Goal: Transaction & Acquisition: Book appointment/travel/reservation

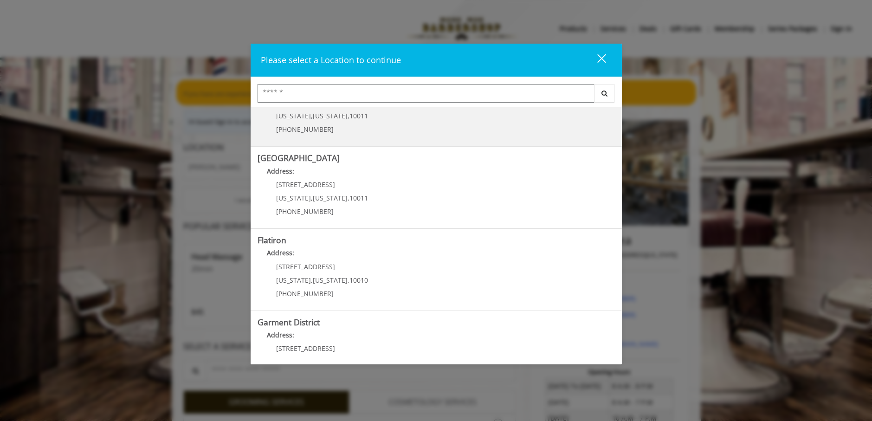
scroll to position [139, 0]
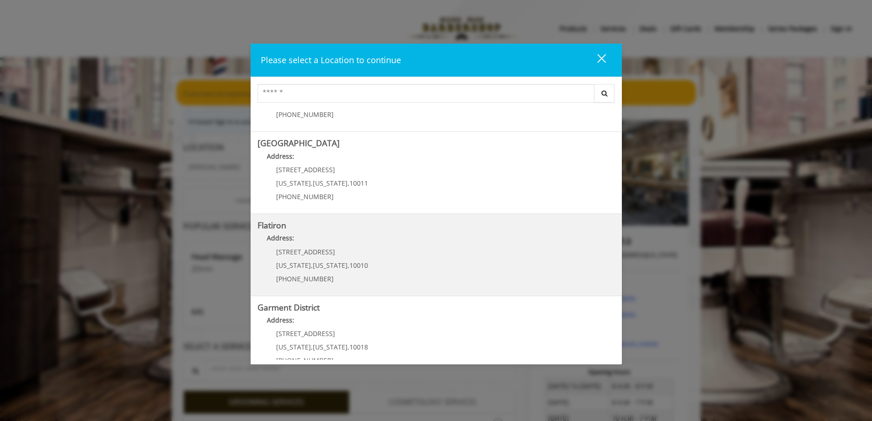
click at [504, 249] on "Flatiron Address: [STREET_ADDRESS][US_STATE][US_STATE] (917) 475-1765" at bounding box center [437, 255] width 358 height 68
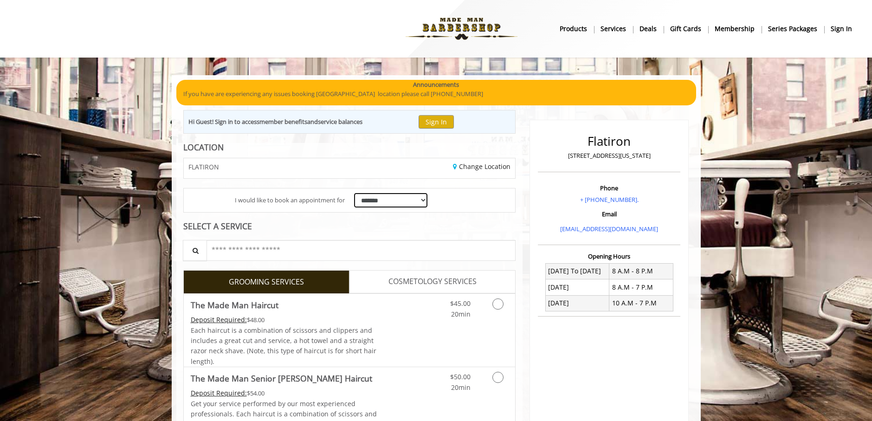
click at [406, 198] on select "**********" at bounding box center [391, 200] width 74 height 14
click at [475, 211] on div "**********" at bounding box center [350, 201] width 332 height 24
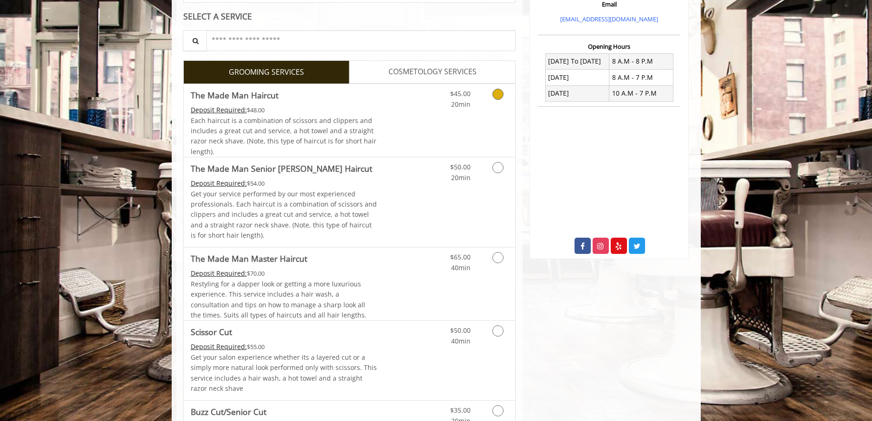
scroll to position [139, 0]
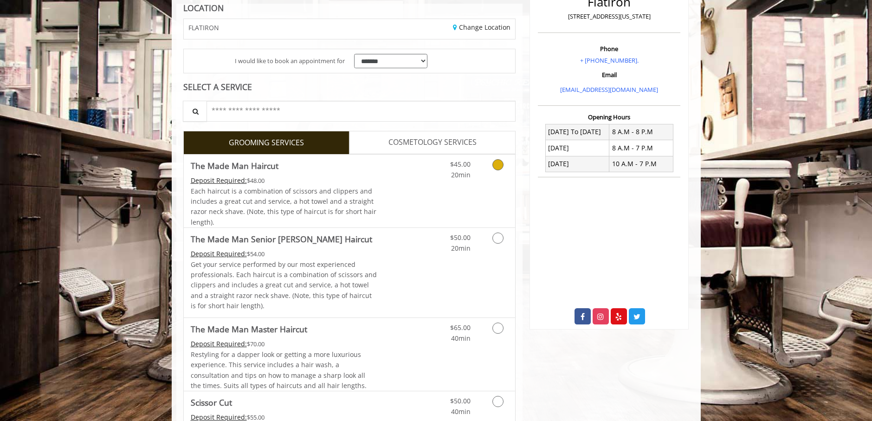
click at [416, 189] on link "Discounted Price" at bounding box center [404, 191] width 55 height 73
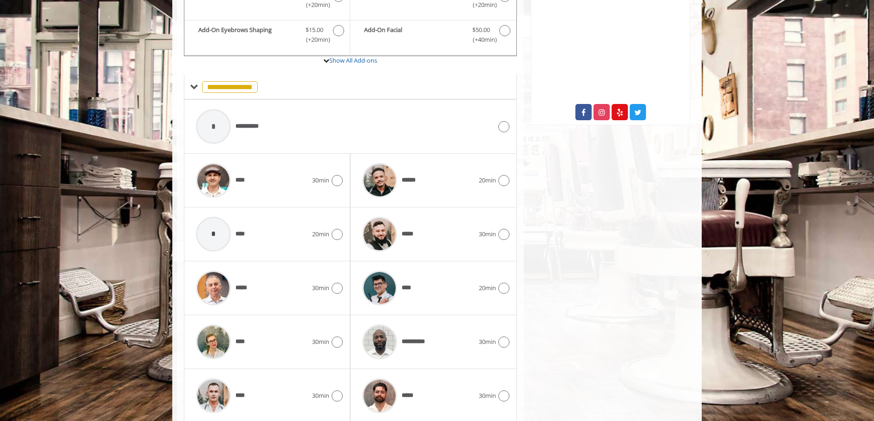
scroll to position [378, 0]
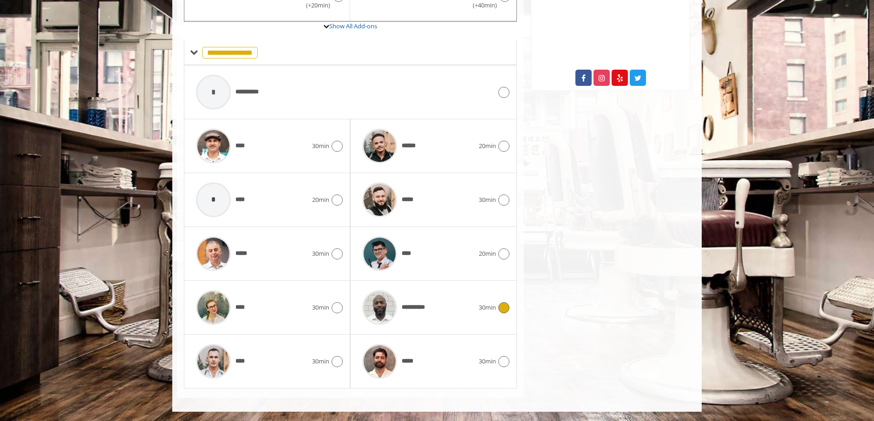
click at [437, 301] on div "**********" at bounding box center [418, 308] width 121 height 44
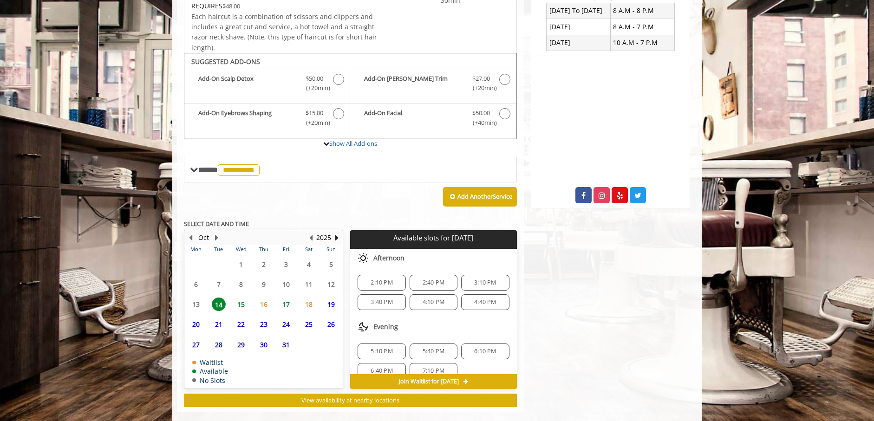
scroll to position [274, 0]
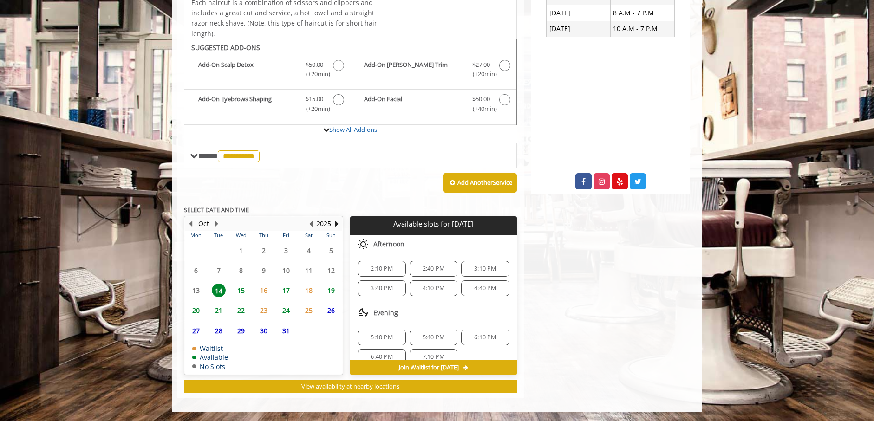
click at [263, 291] on span "16" at bounding box center [264, 290] width 14 height 13
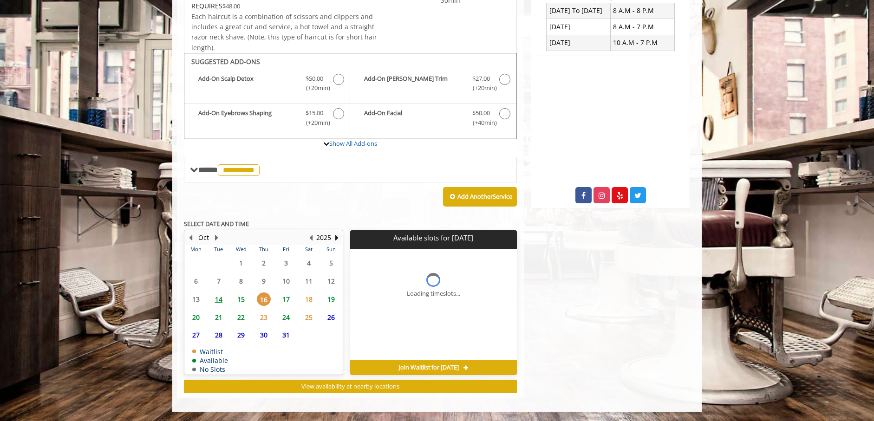
scroll to position [260, 0]
click at [290, 298] on span "17" at bounding box center [286, 299] width 14 height 13
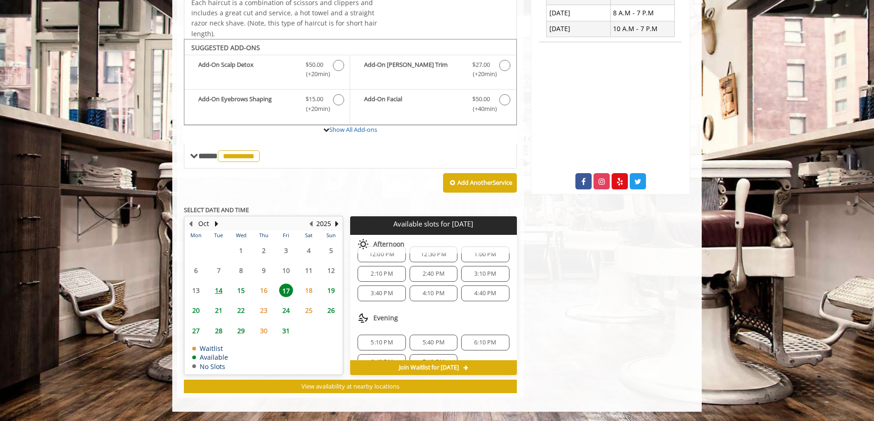
scroll to position [0, 0]
click at [477, 271] on span "1:00 PM" at bounding box center [485, 268] width 22 height 7
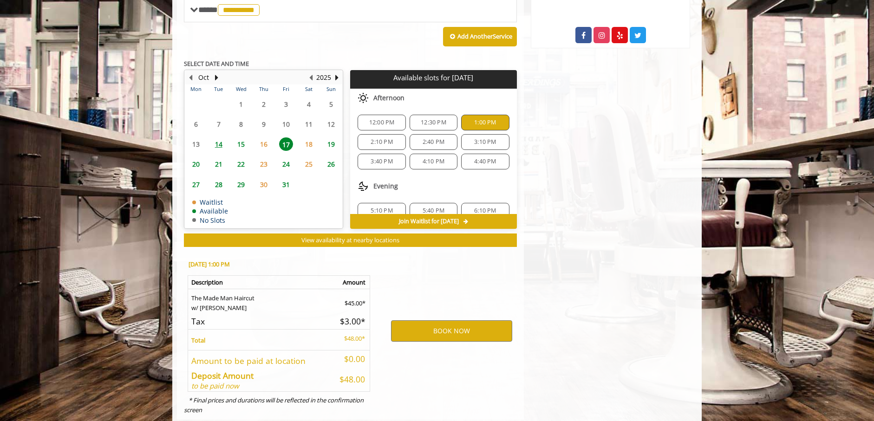
scroll to position [443, 0]
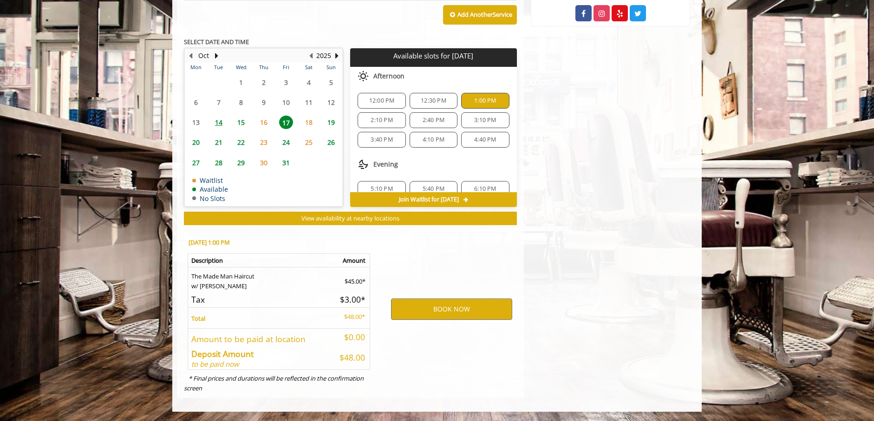
click at [388, 106] on div "12:00 PM" at bounding box center [382, 101] width 48 height 16
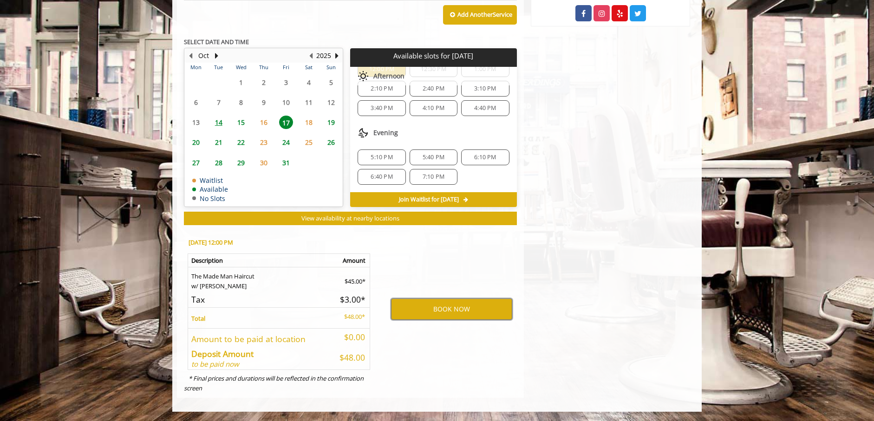
scroll to position [0, 0]
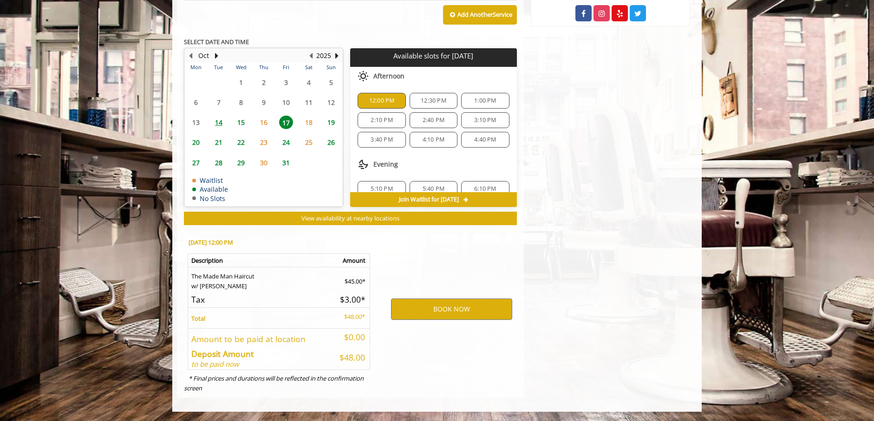
click at [263, 125] on span "16" at bounding box center [264, 122] width 14 height 13
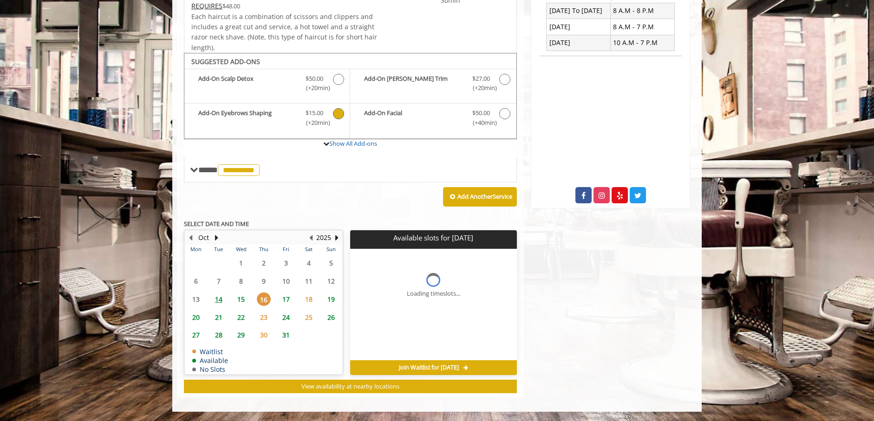
scroll to position [260, 0]
click at [235, 297] on span "15" at bounding box center [241, 299] width 14 height 13
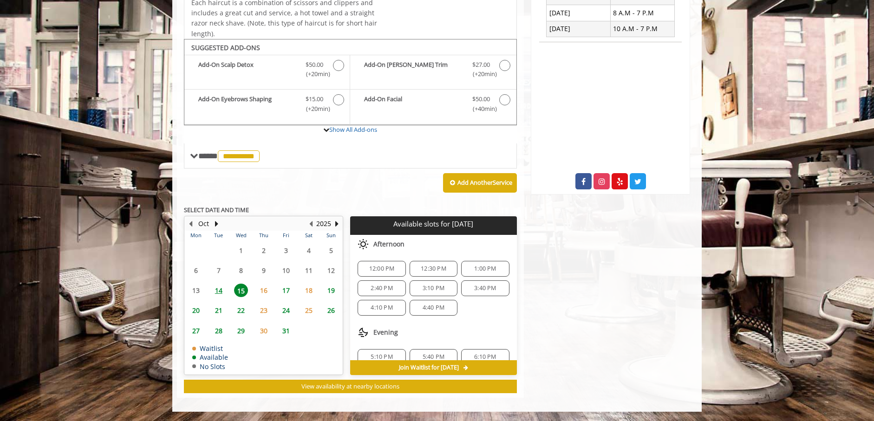
click at [285, 293] on span "17" at bounding box center [286, 290] width 14 height 13
click at [383, 287] on span "2:10 PM" at bounding box center [382, 288] width 22 height 7
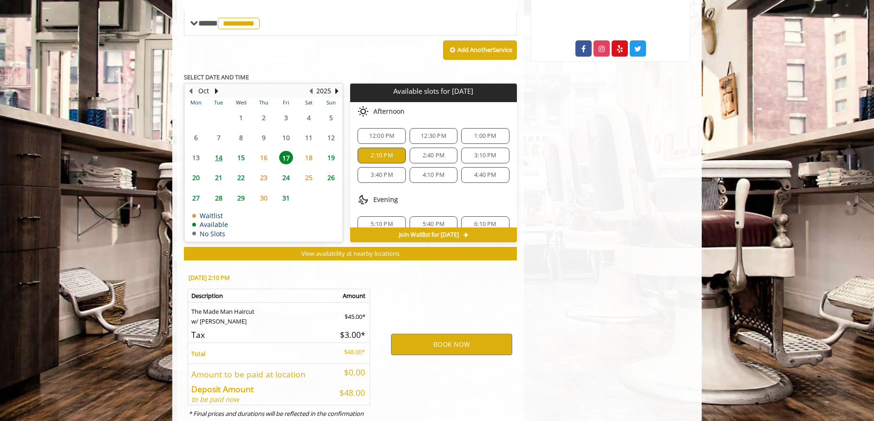
scroll to position [443, 0]
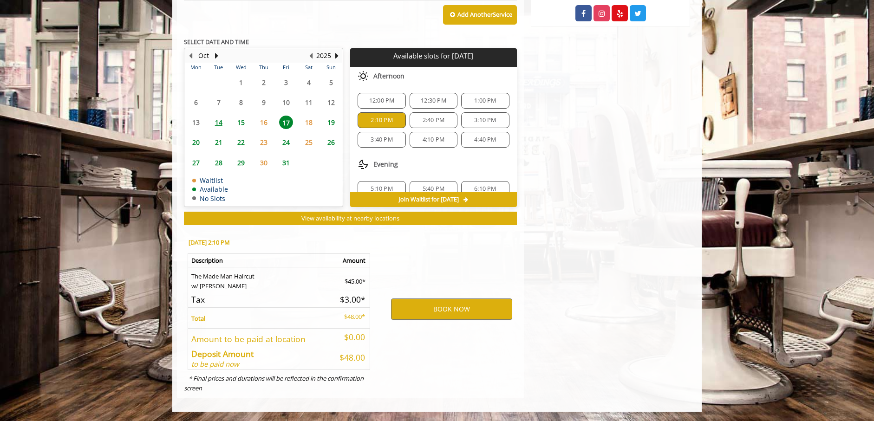
click at [315, 128] on span "18" at bounding box center [309, 122] width 14 height 13
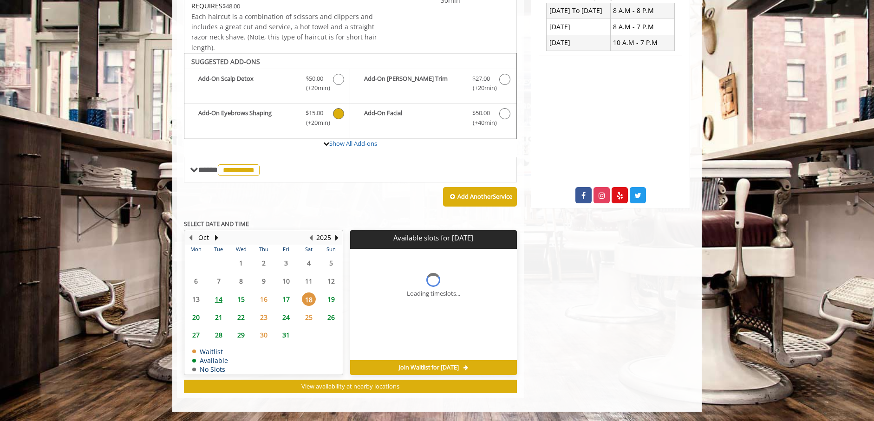
scroll to position [260, 0]
click at [285, 300] on span "17" at bounding box center [286, 299] width 14 height 13
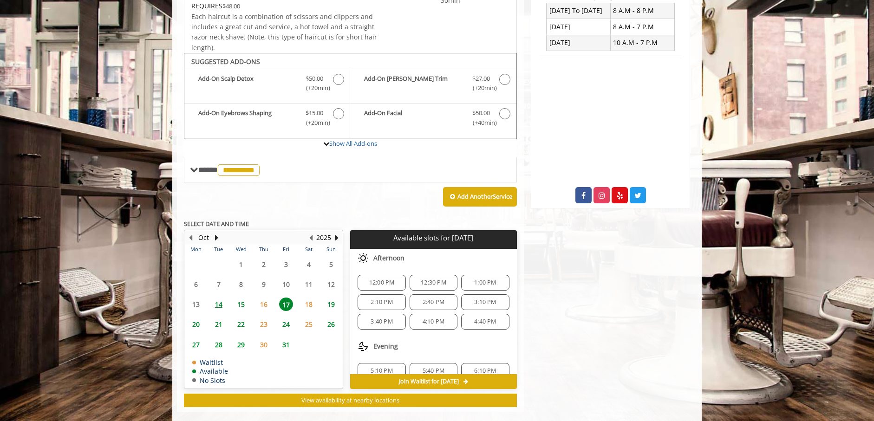
scroll to position [274, 0]
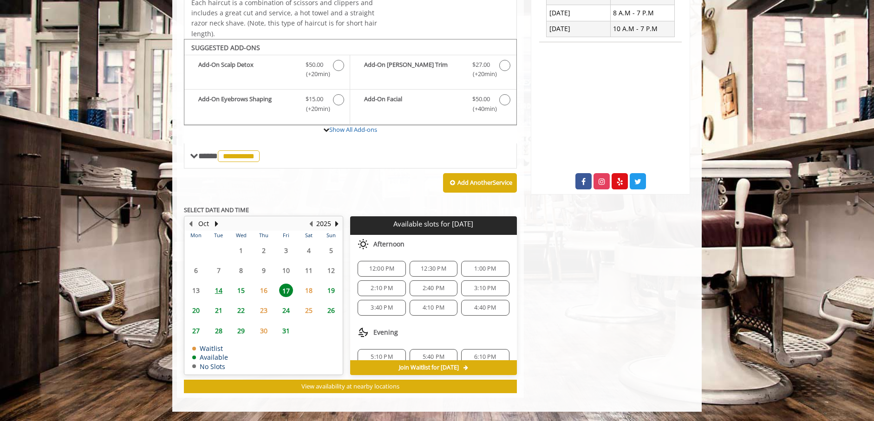
click at [384, 287] on span "2:10 PM" at bounding box center [382, 288] width 22 height 7
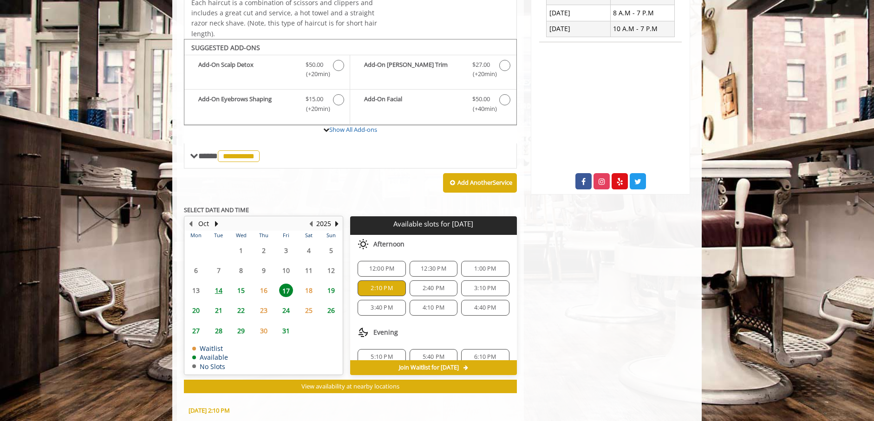
scroll to position [443, 0]
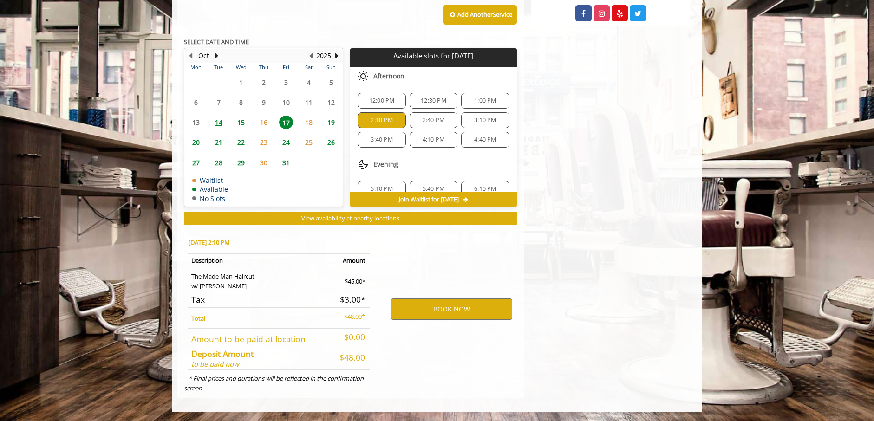
click at [486, 105] on div "1:00 PM" at bounding box center [485, 101] width 48 height 16
click at [391, 117] on span "2:10 PM" at bounding box center [382, 120] width 22 height 7
click at [455, 303] on button "BOOK NOW" at bounding box center [451, 309] width 121 height 21
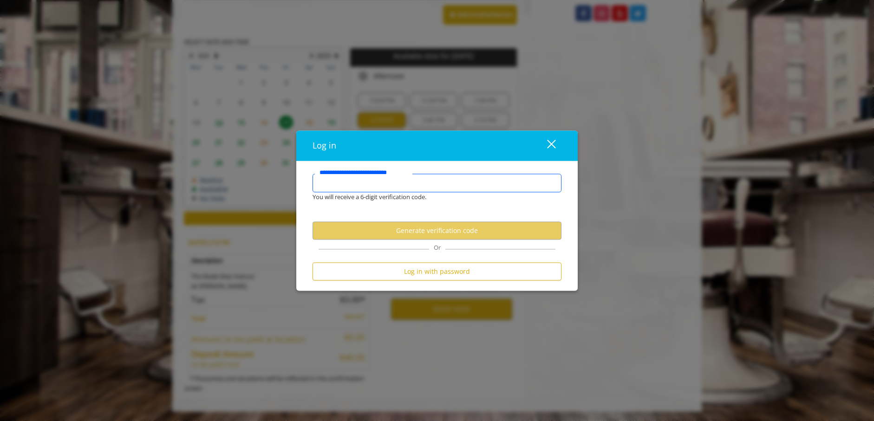
click at [418, 185] on input "**********" at bounding box center [436, 183] width 249 height 19
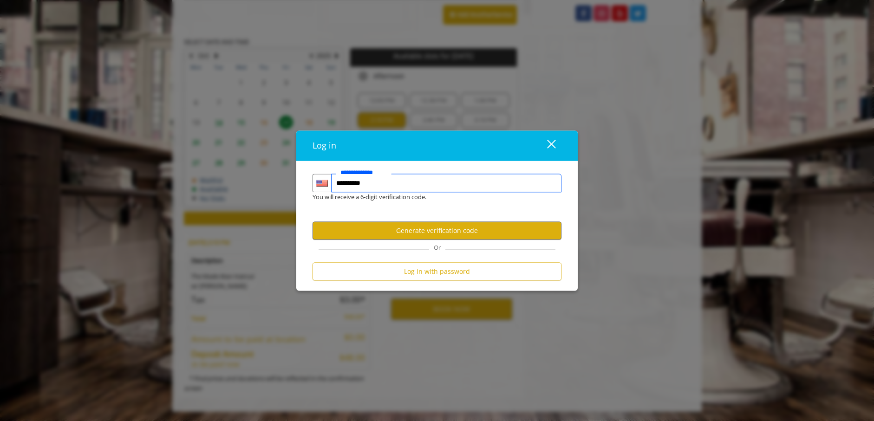
type input "**********"
click at [429, 236] on button "Generate verification code" at bounding box center [436, 231] width 249 height 18
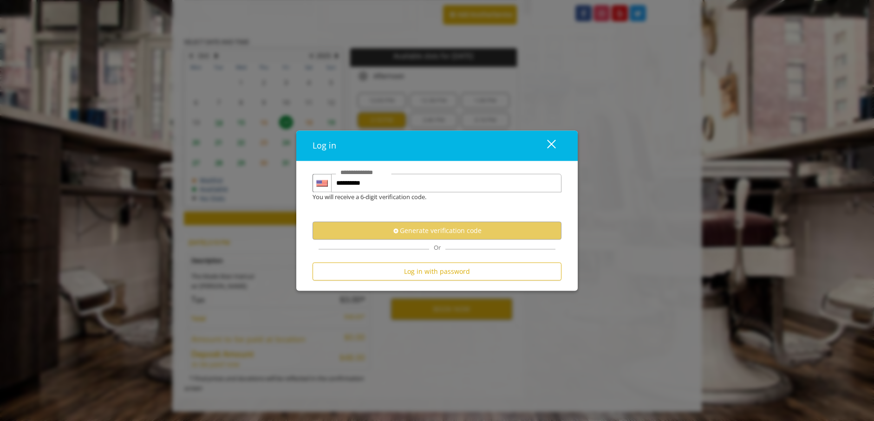
scroll to position [0, 0]
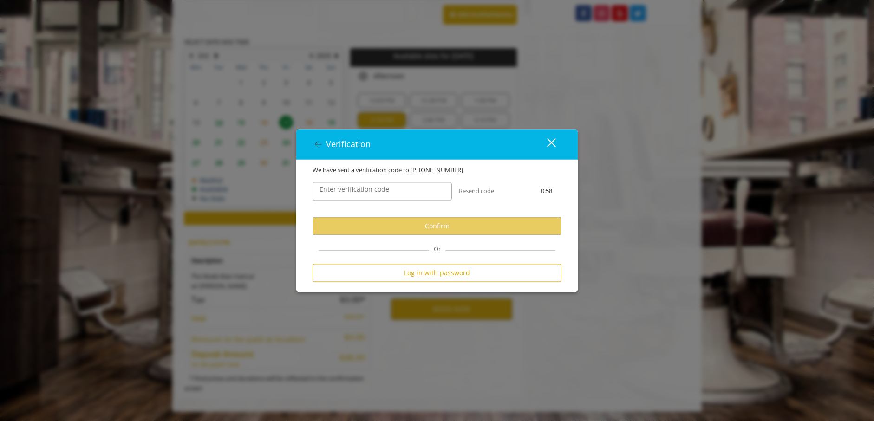
click at [363, 194] on label "Enter verification code" at bounding box center [354, 190] width 79 height 10
click at [363, 194] on input "Enter verification code" at bounding box center [381, 191] width 139 height 19
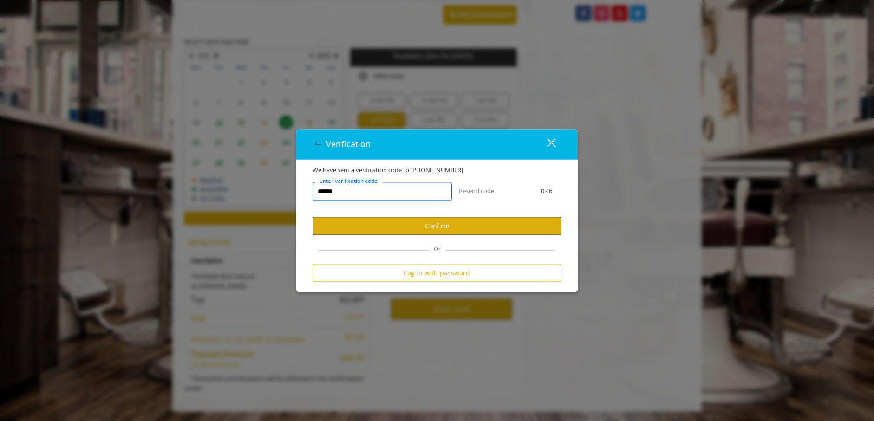
type input "******"
click at [363, 222] on button "Confirm" at bounding box center [436, 226] width 249 height 18
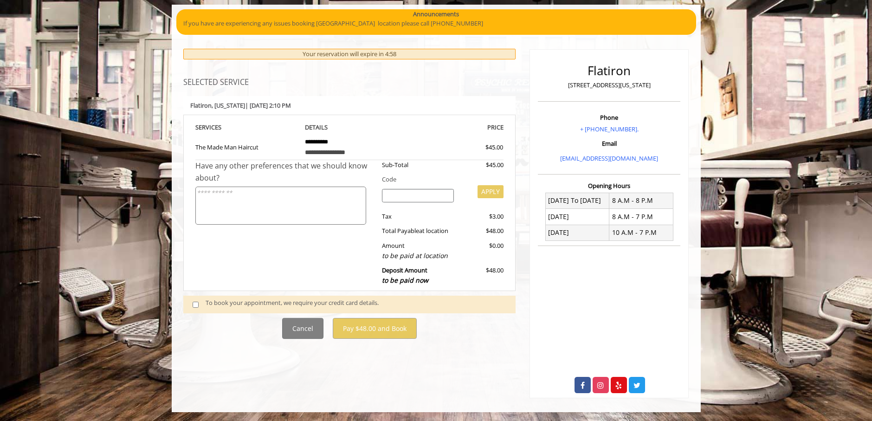
scroll to position [71, 0]
click at [226, 304] on div "To book your appointment, we require your credit card details." at bounding box center [356, 304] width 301 height 13
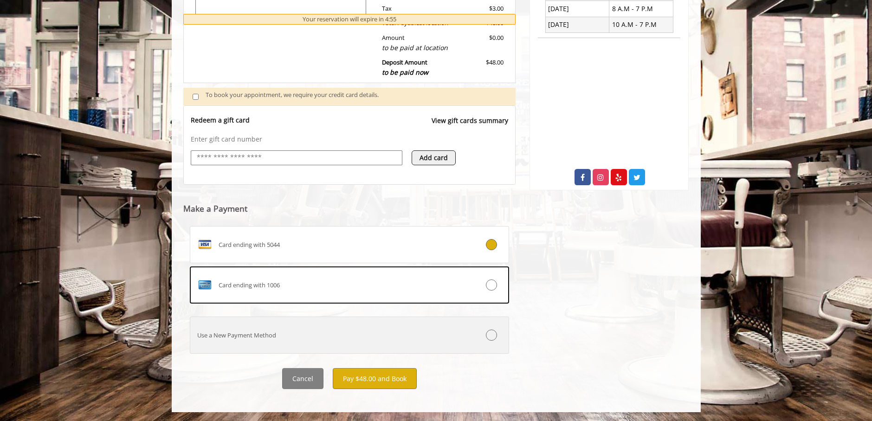
scroll to position [279, 0]
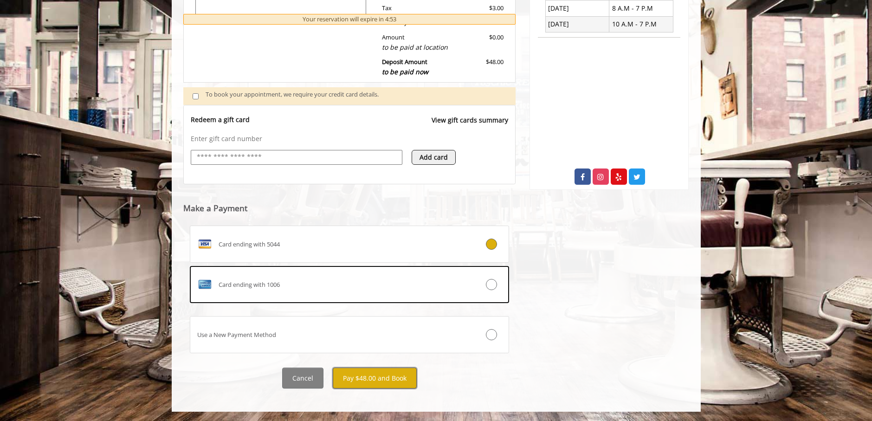
click at [401, 379] on button "Pay $48.00 and Book" at bounding box center [375, 378] width 84 height 21
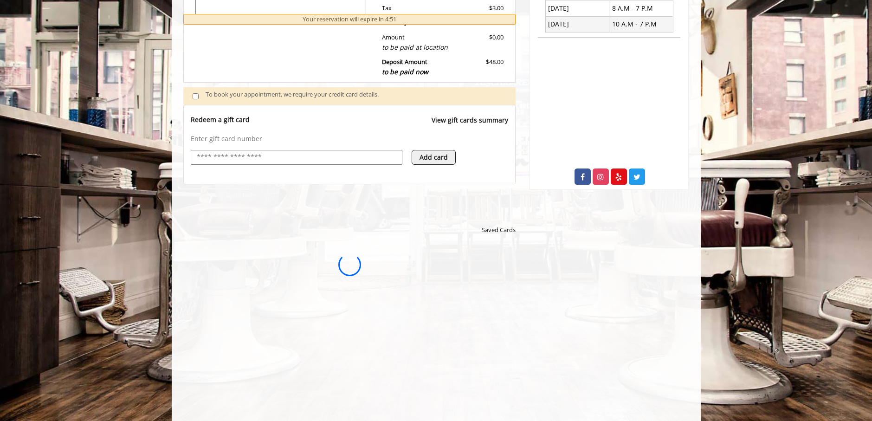
scroll to position [0, 0]
